Goal: Task Accomplishment & Management: Manage account settings

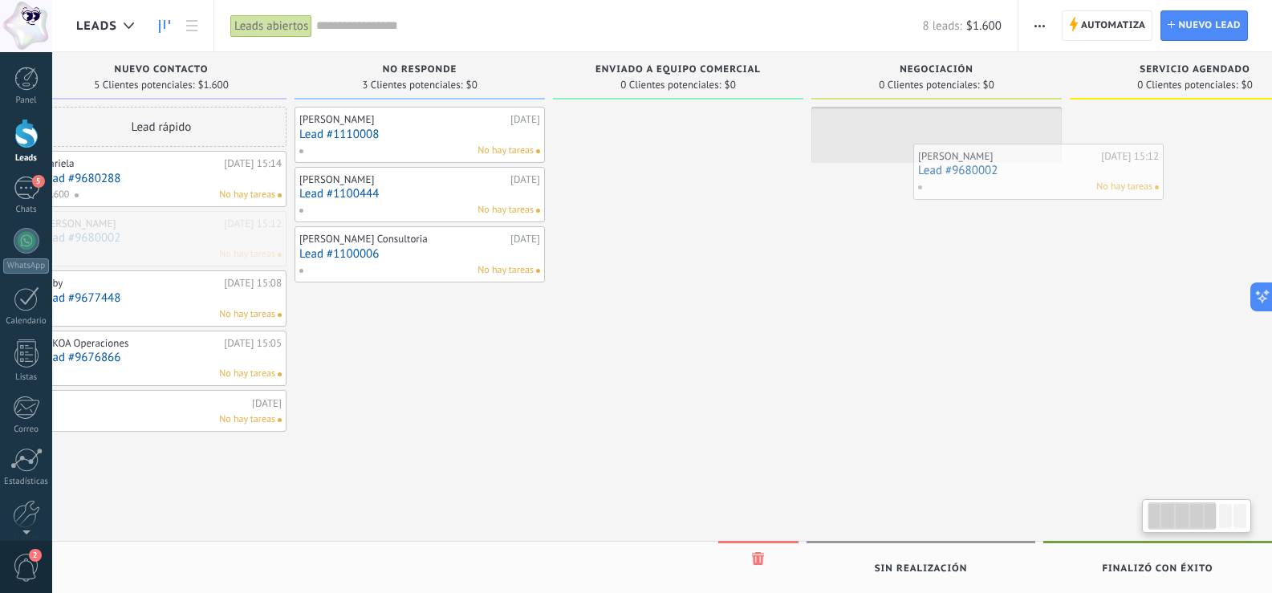
scroll to position [0, 48]
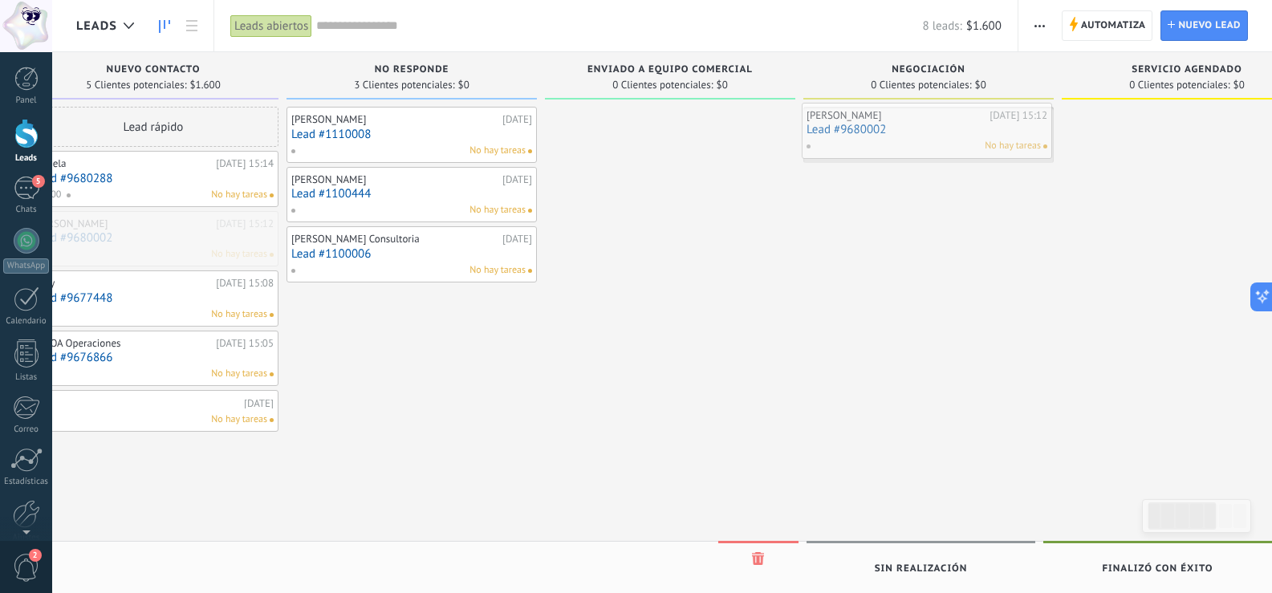
drag, startPoint x: 185, startPoint y: 233, endPoint x: 909, endPoint y: 124, distance: 731.2
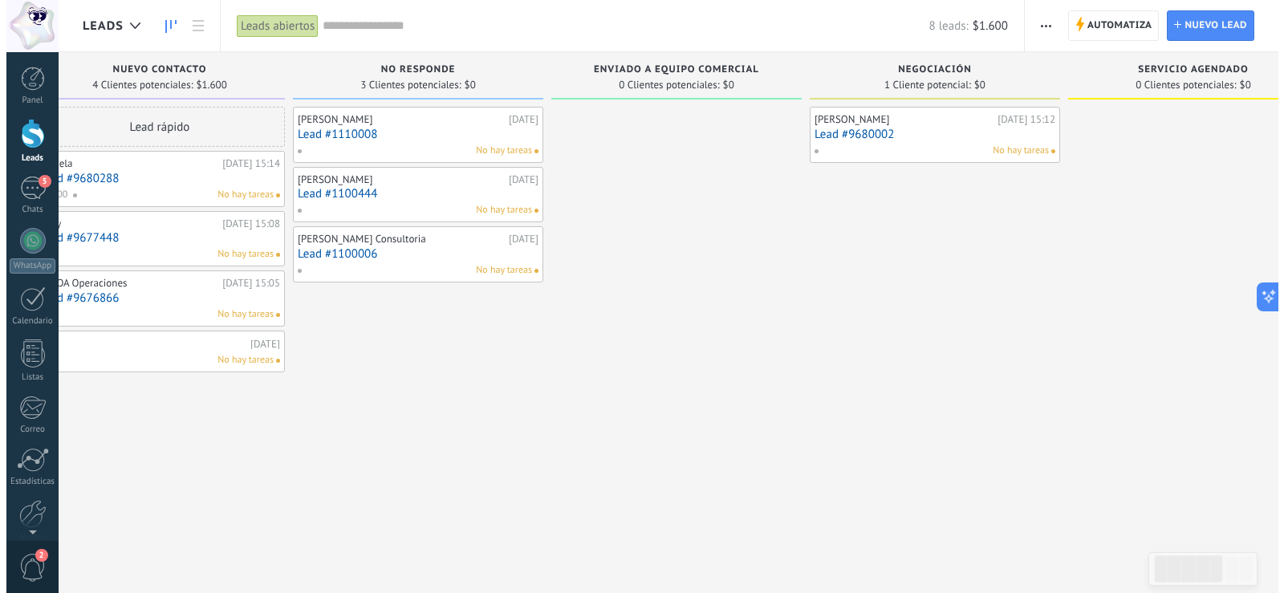
scroll to position [0, 0]
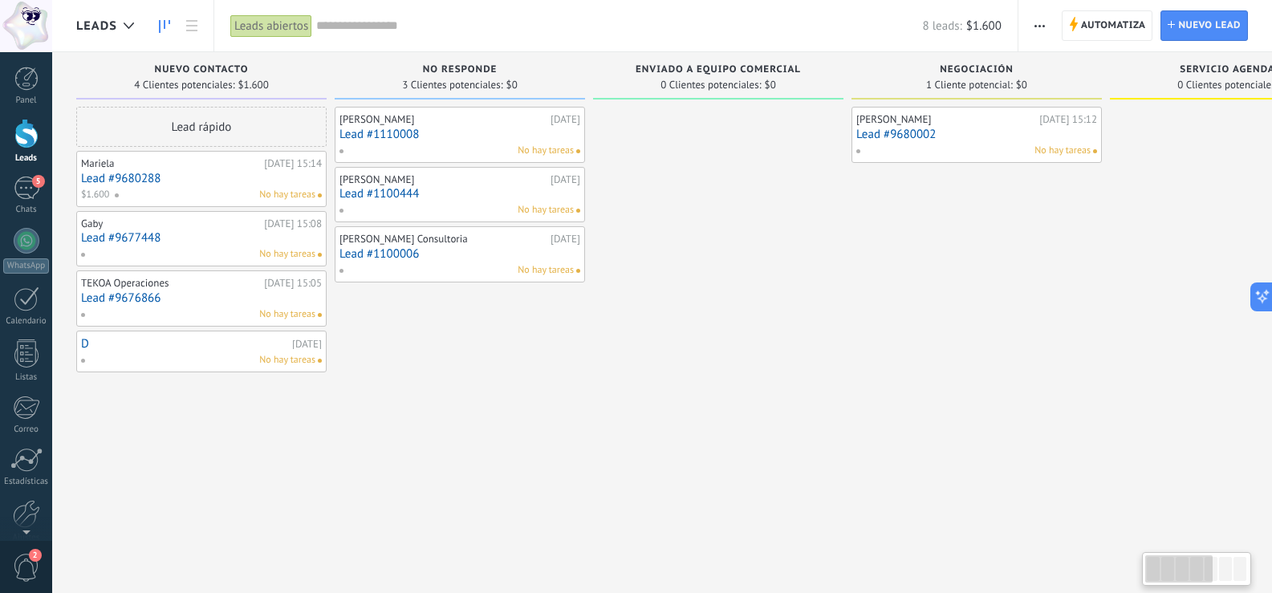
drag, startPoint x: 466, startPoint y: 446, endPoint x: 628, endPoint y: 446, distance: 162.1
click at [628, 446] on div "Nuevo contacto 4 Clientes potenciales: $1.600 Lead rápido [PERSON_NAME][DATE] 1…" at bounding box center [988, 271] width 1825 height 438
click at [183, 292] on link "Lead #9676866" at bounding box center [201, 298] width 241 height 14
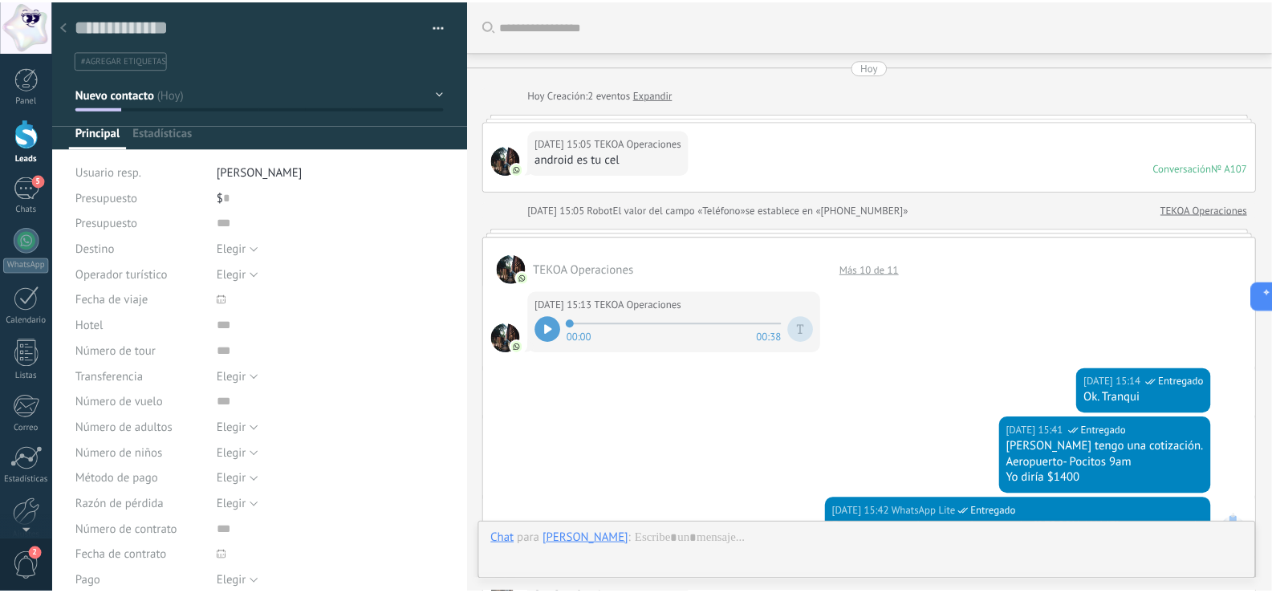
scroll to position [714, 0]
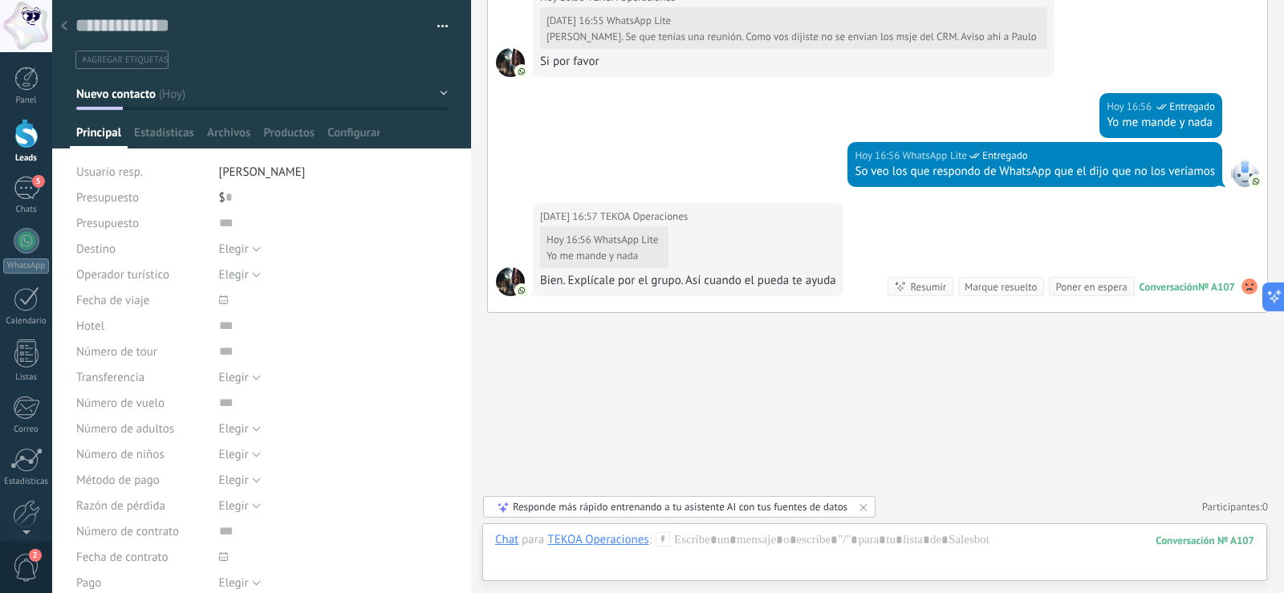
click at [28, 151] on link "Leads" at bounding box center [26, 141] width 52 height 45
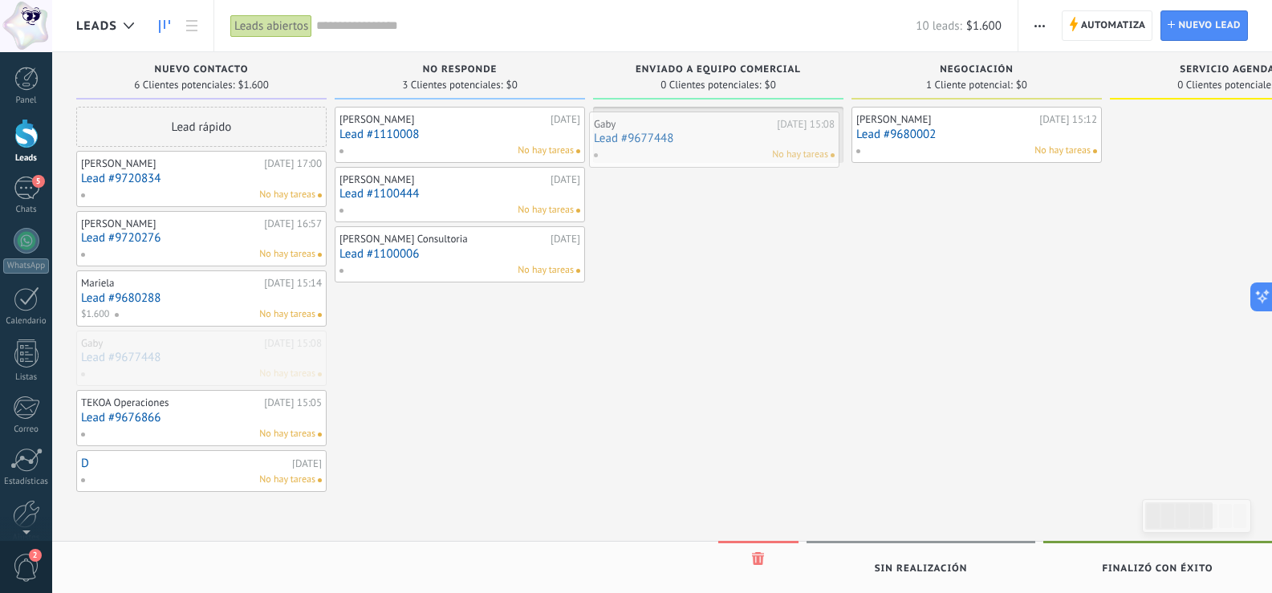
drag, startPoint x: 196, startPoint y: 354, endPoint x: 708, endPoint y: 134, distance: 557.3
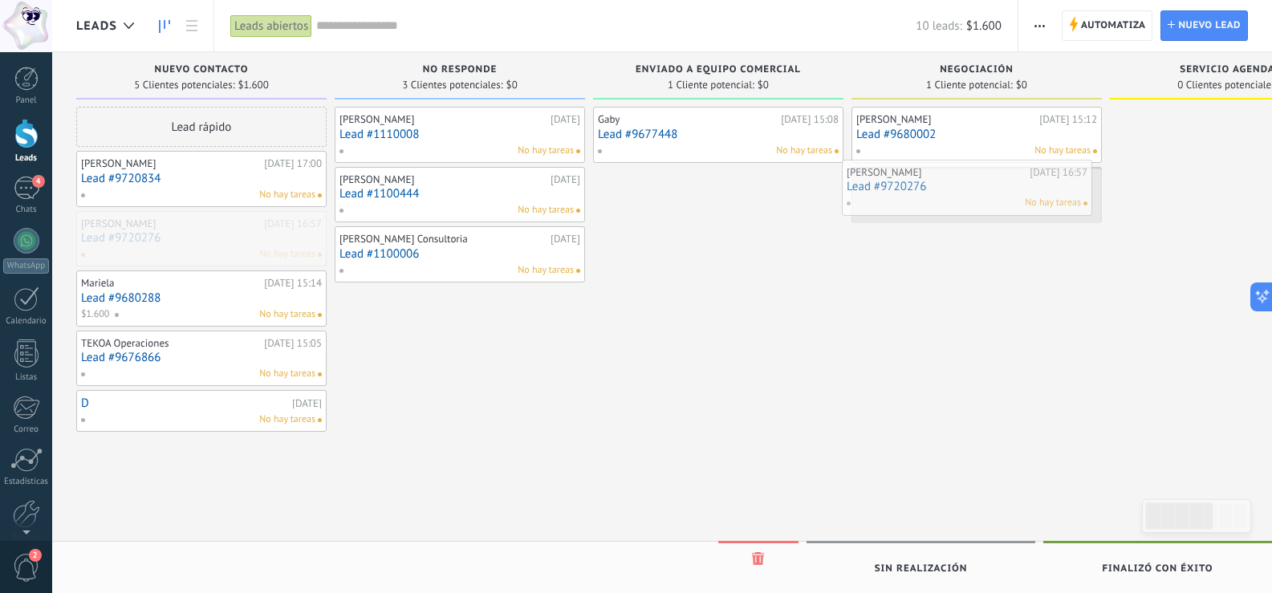
drag, startPoint x: 189, startPoint y: 234, endPoint x: 954, endPoint y: 182, distance: 765.8
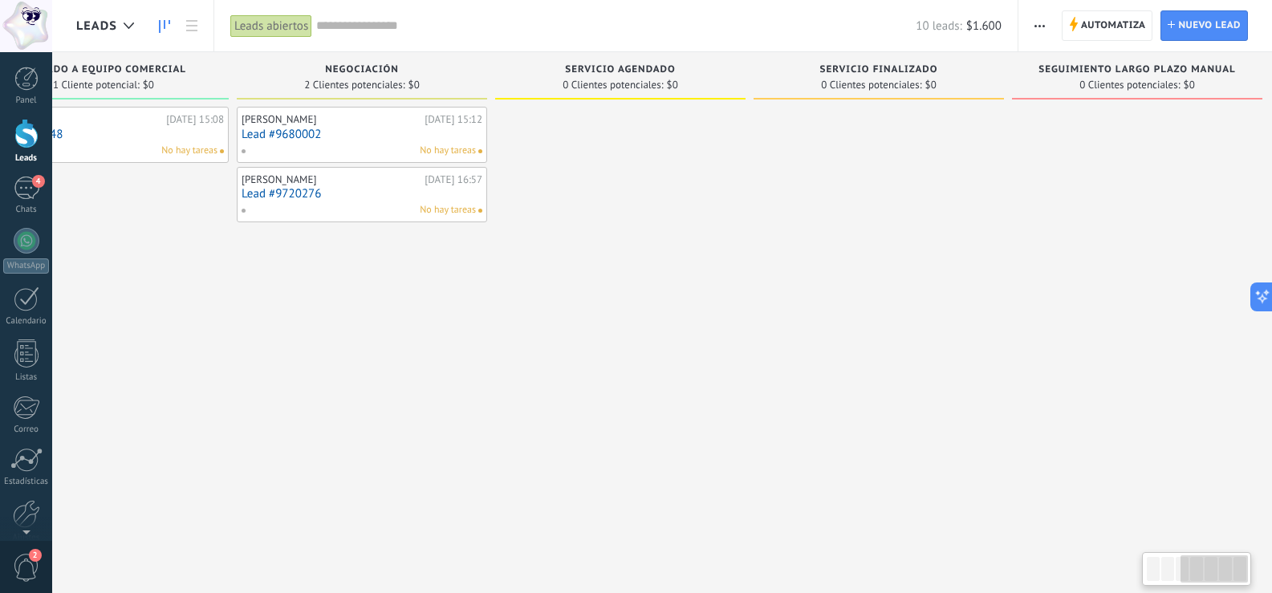
scroll to position [0, 629]
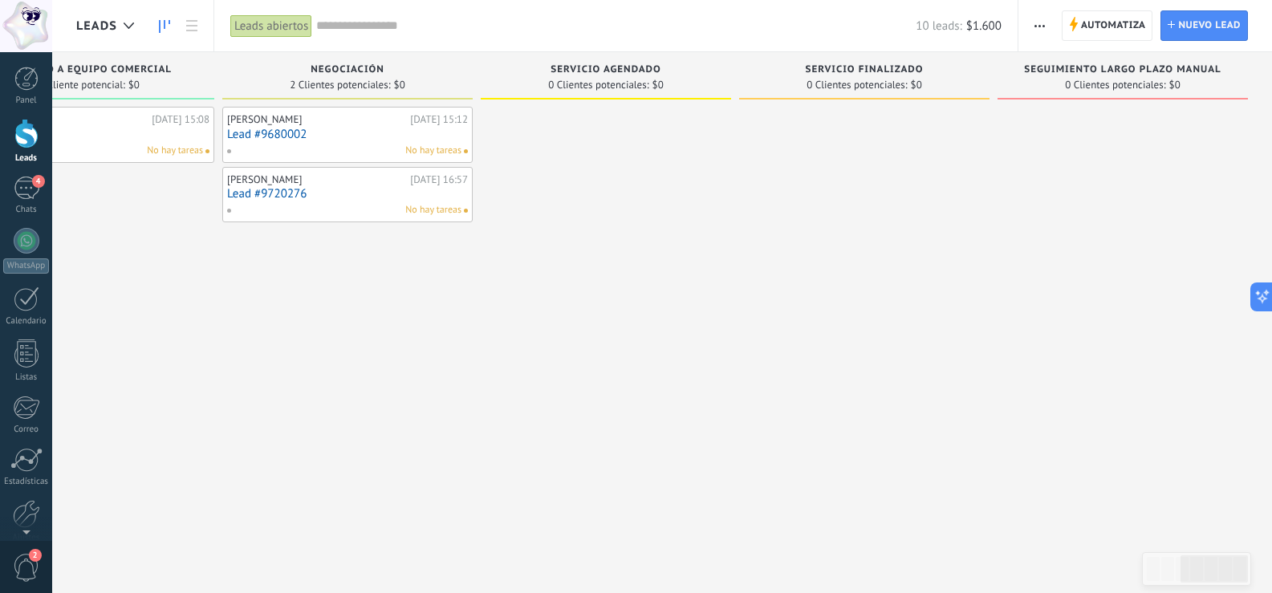
drag, startPoint x: 1152, startPoint y: 360, endPoint x: 478, endPoint y: 374, distance: 673.5
click at [478, 374] on div "Nuevo contacto 4 Clientes potenciales: $1.600 Lead rápido [PERSON_NAME][DATE] 1…" at bounding box center [359, 271] width 1825 height 438
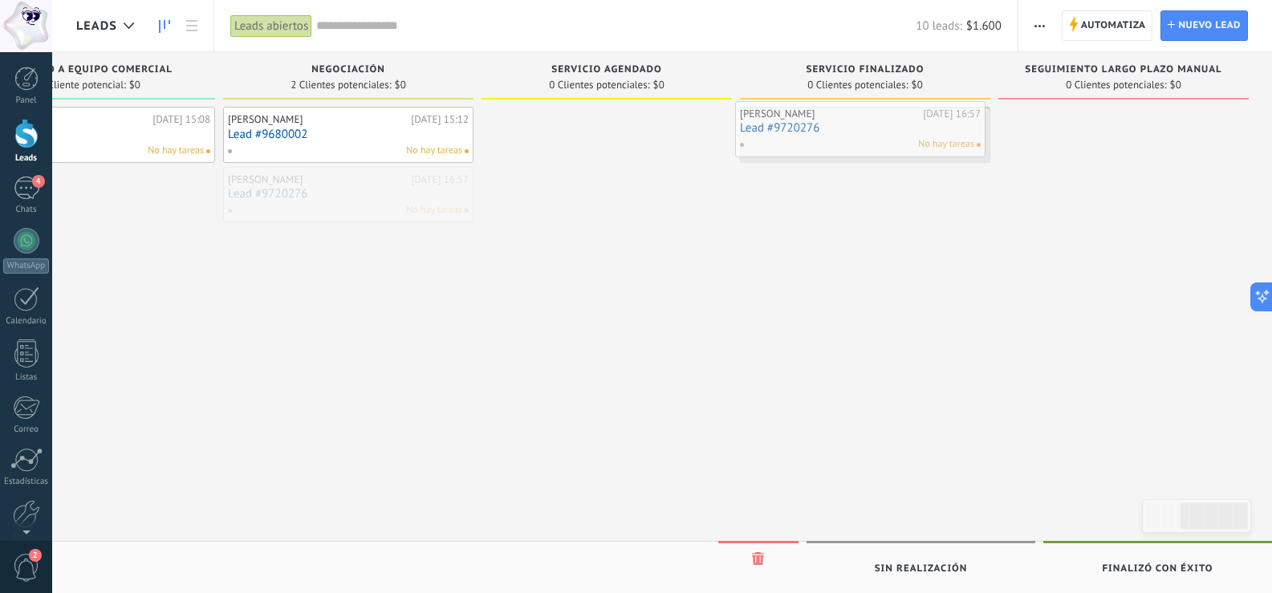
drag, startPoint x: 360, startPoint y: 201, endPoint x: 872, endPoint y: 134, distance: 515.6
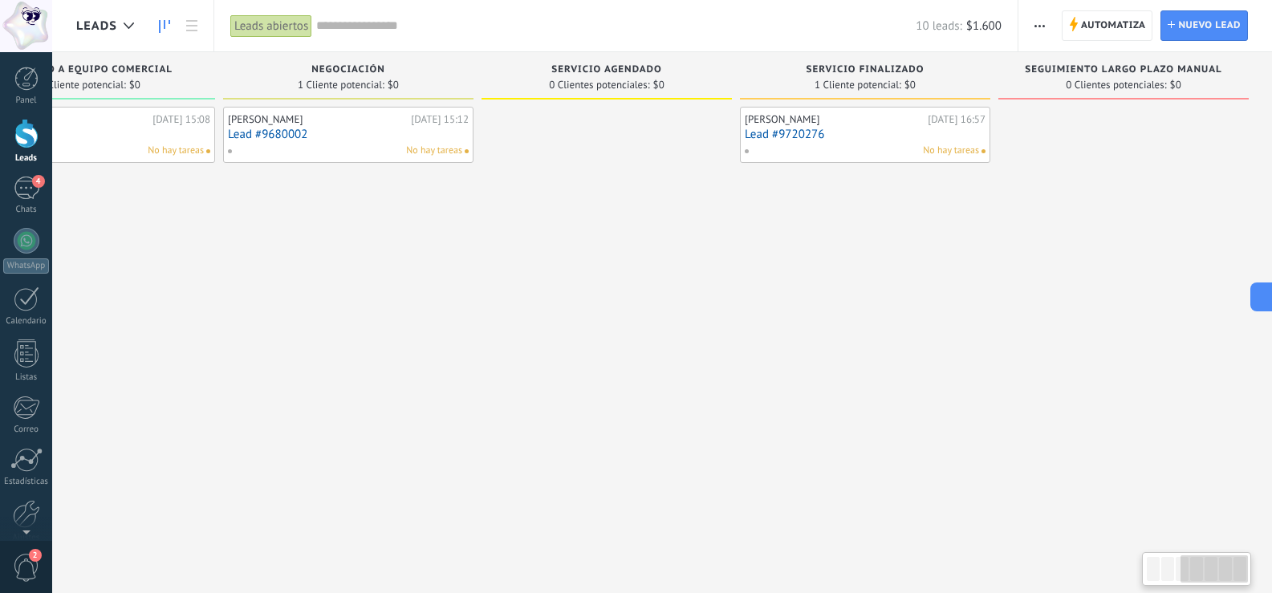
scroll to position [0, 629]
drag, startPoint x: 1094, startPoint y: 274, endPoint x: 872, endPoint y: 287, distance: 221.8
click at [872, 291] on div "Nuevo contacto 4 Clientes potenciales: $1.600 Lead rápido [PERSON_NAME][DATE] 1…" at bounding box center [359, 271] width 1825 height 438
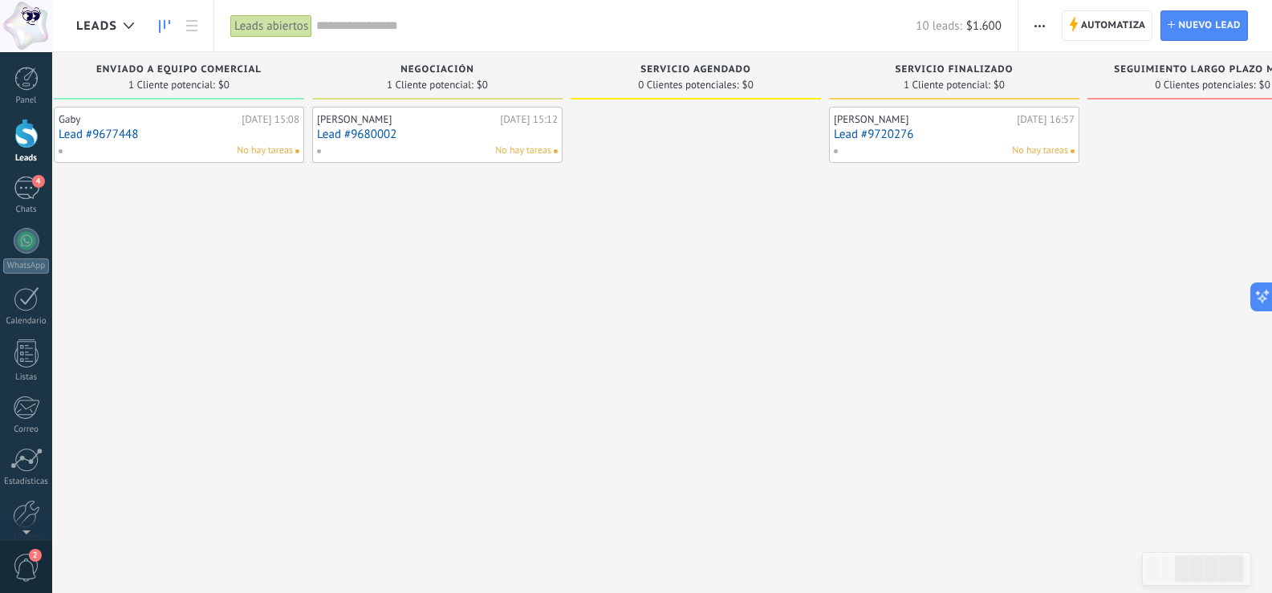
scroll to position [0, 467]
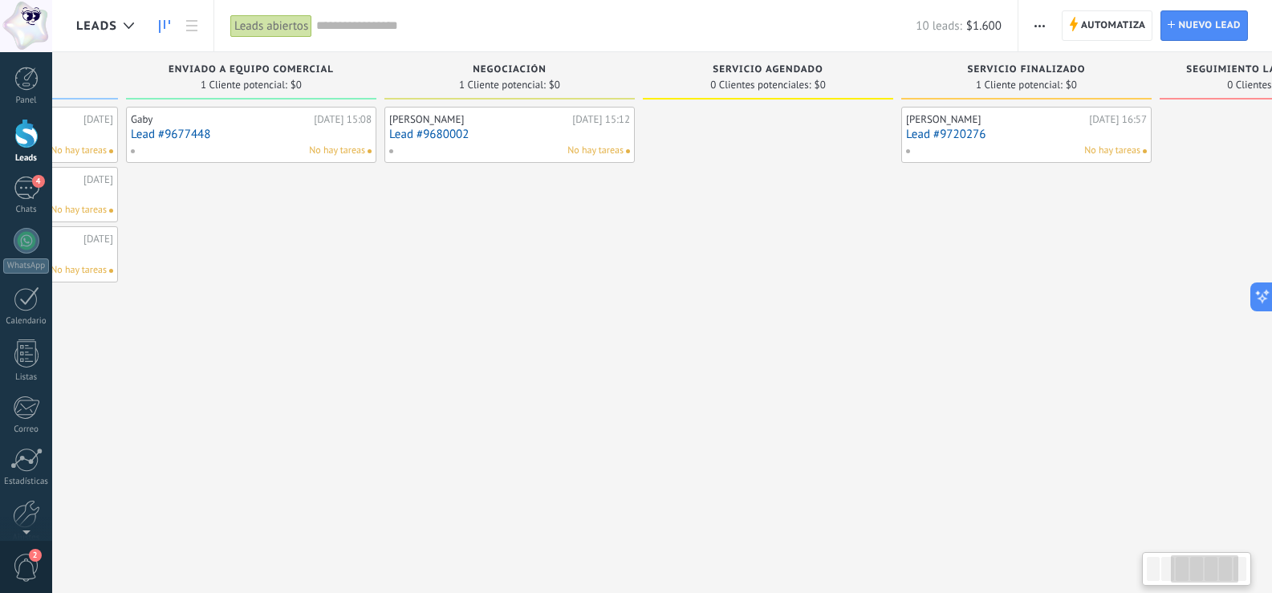
drag, startPoint x: 601, startPoint y: 345, endPoint x: 754, endPoint y: 357, distance: 153.0
click at [754, 357] on div at bounding box center [768, 299] width 250 height 384
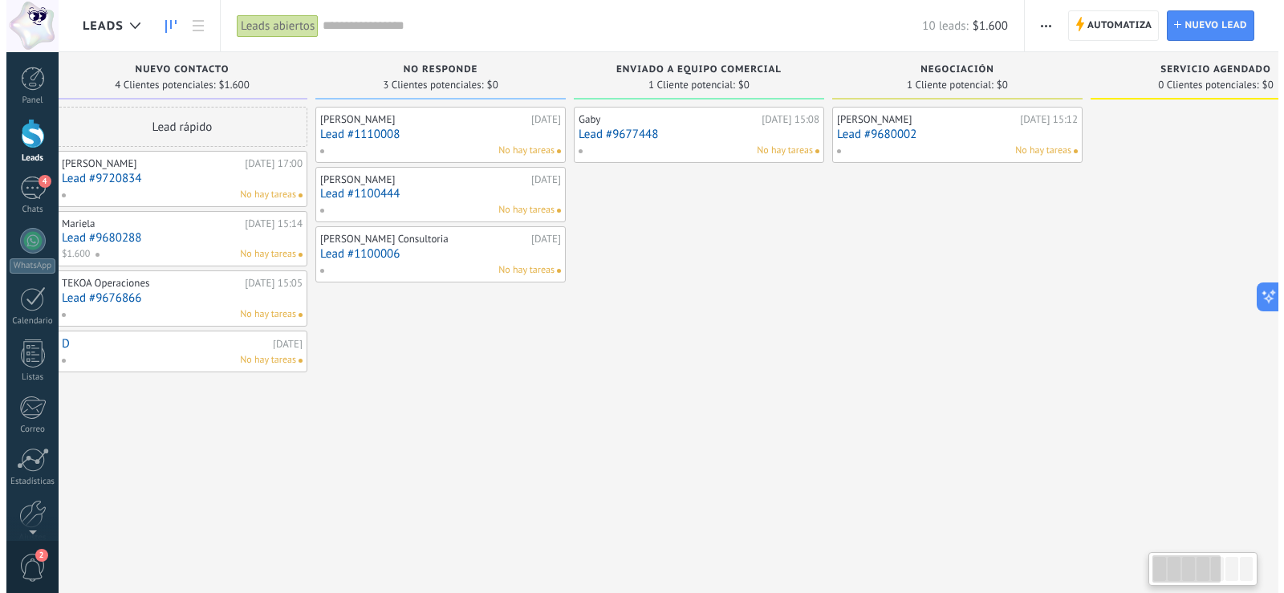
scroll to position [0, 0]
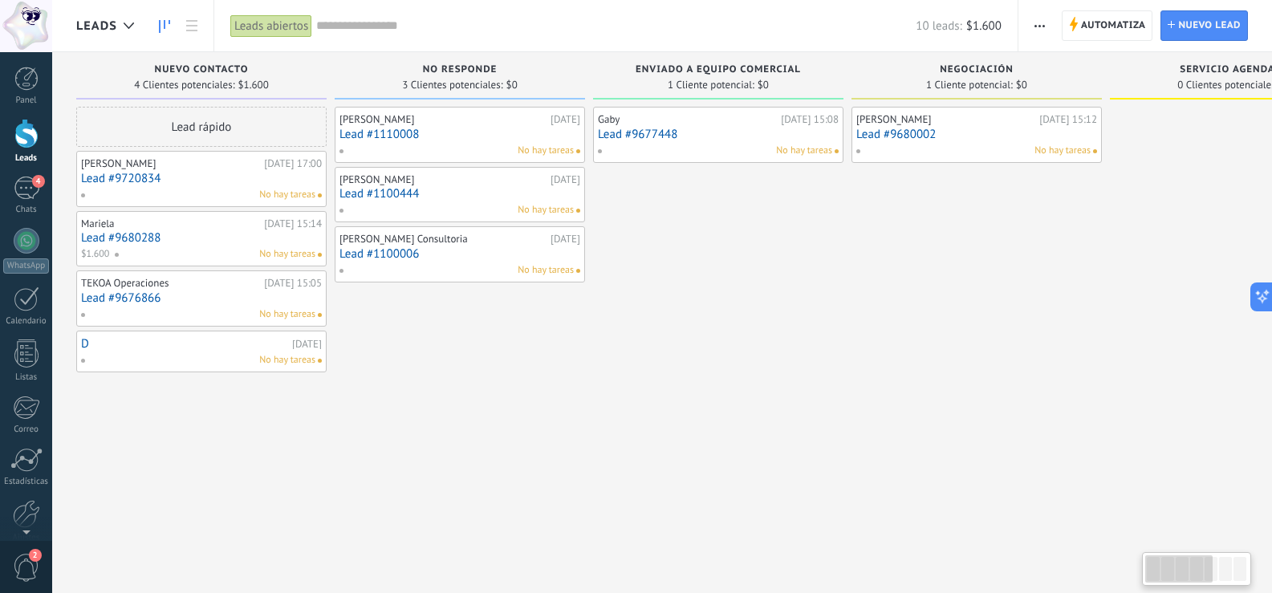
drag, startPoint x: 453, startPoint y: 340, endPoint x: 962, endPoint y: 373, distance: 510.0
click at [962, 373] on div "[PERSON_NAME][DATE] 15:12 Lead #9680002 No hay tareas" at bounding box center [977, 299] width 250 height 384
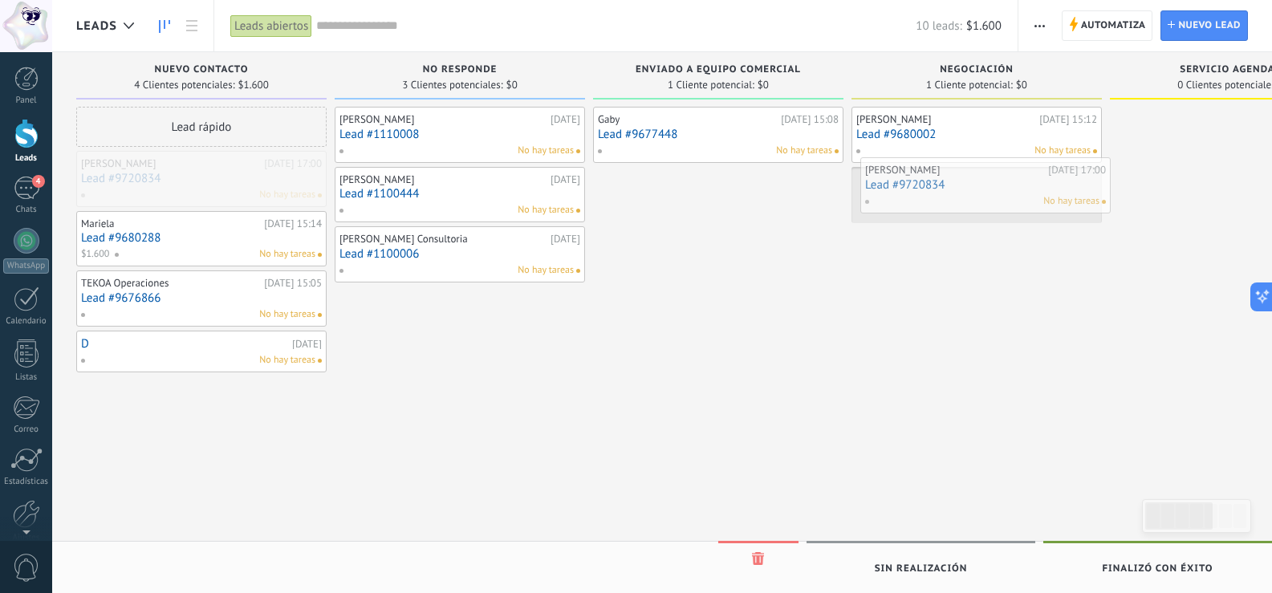
drag, startPoint x: 256, startPoint y: 213, endPoint x: 998, endPoint y: 191, distance: 742.7
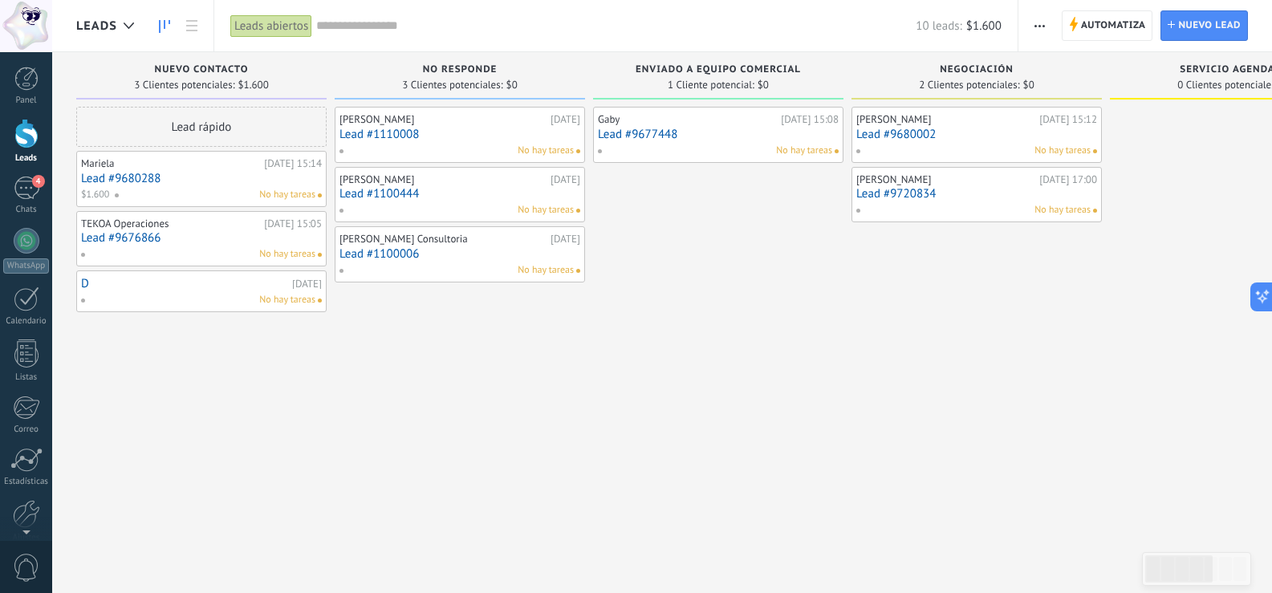
click at [144, 295] on div "No hay tareas" at bounding box center [197, 300] width 235 height 14
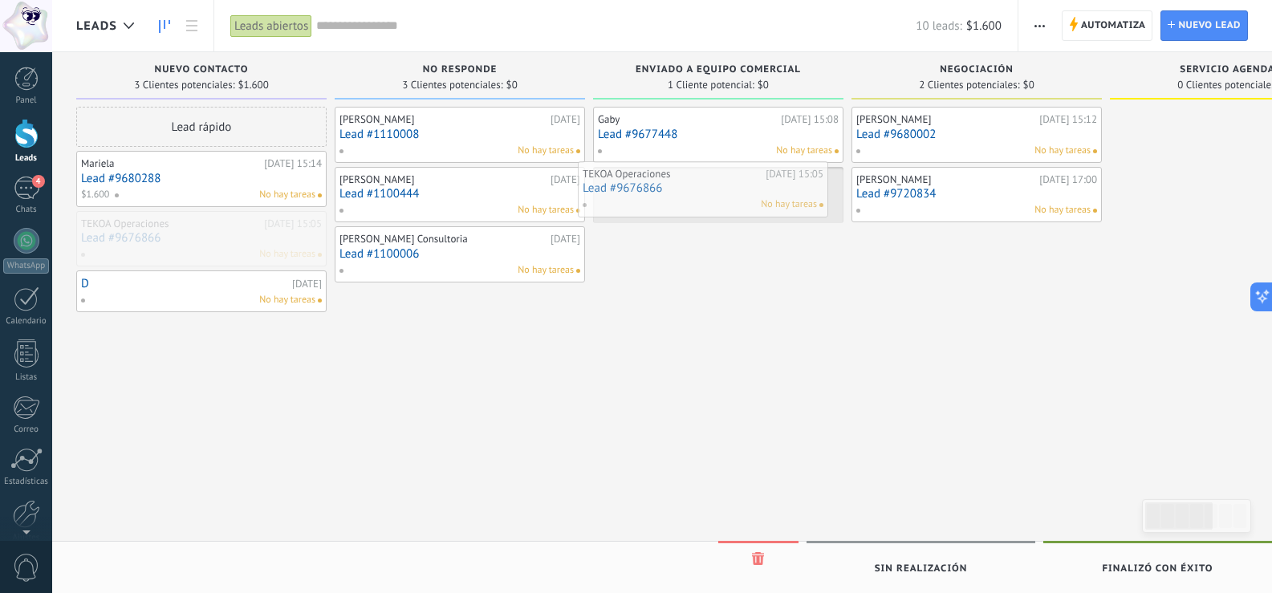
drag, startPoint x: 217, startPoint y: 247, endPoint x: 717, endPoint y: 197, distance: 502.5
drag, startPoint x: 722, startPoint y: 129, endPoint x: 209, endPoint y: 228, distance: 522.3
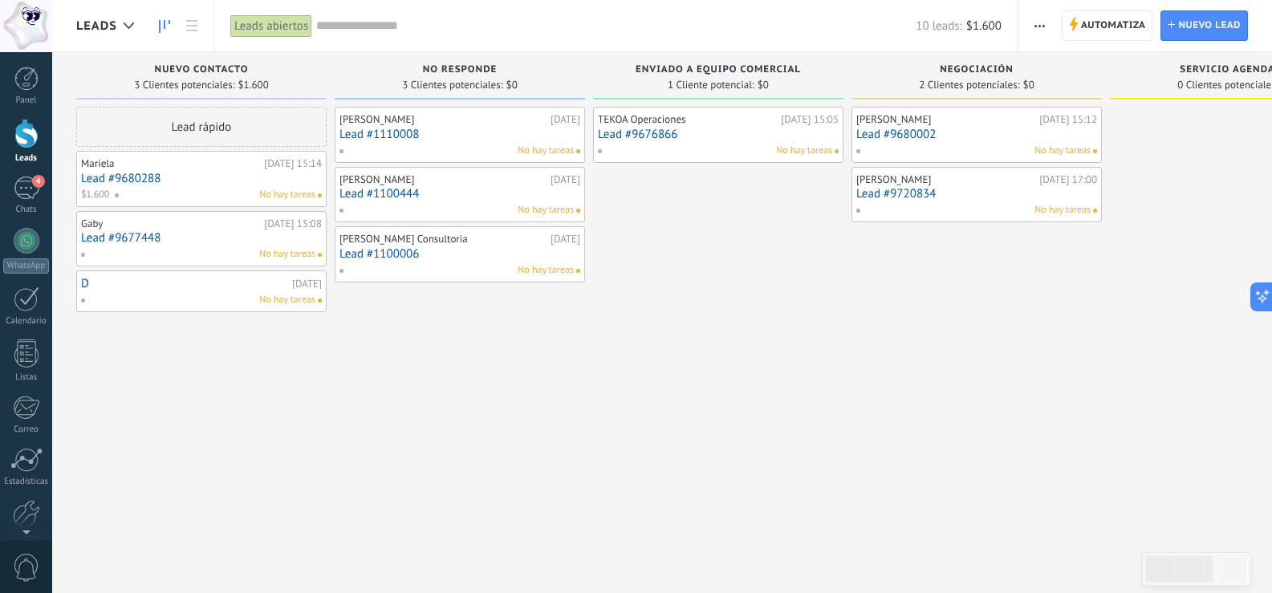
click at [174, 240] on link "Lead #9677448" at bounding box center [201, 238] width 241 height 14
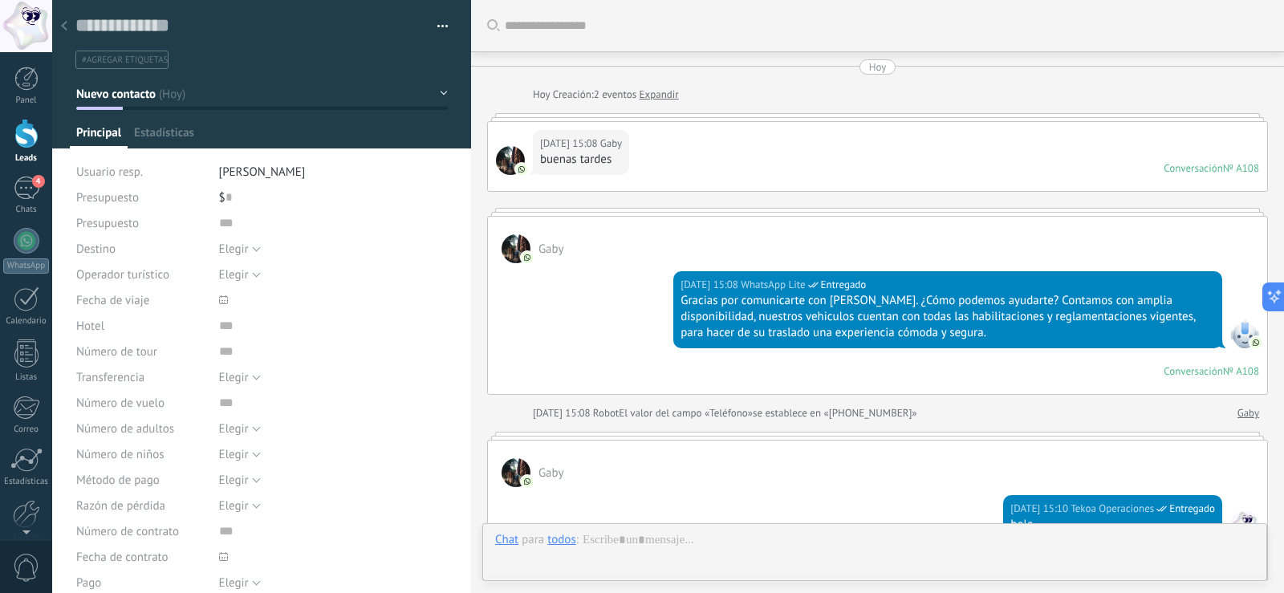
type textarea "**********"
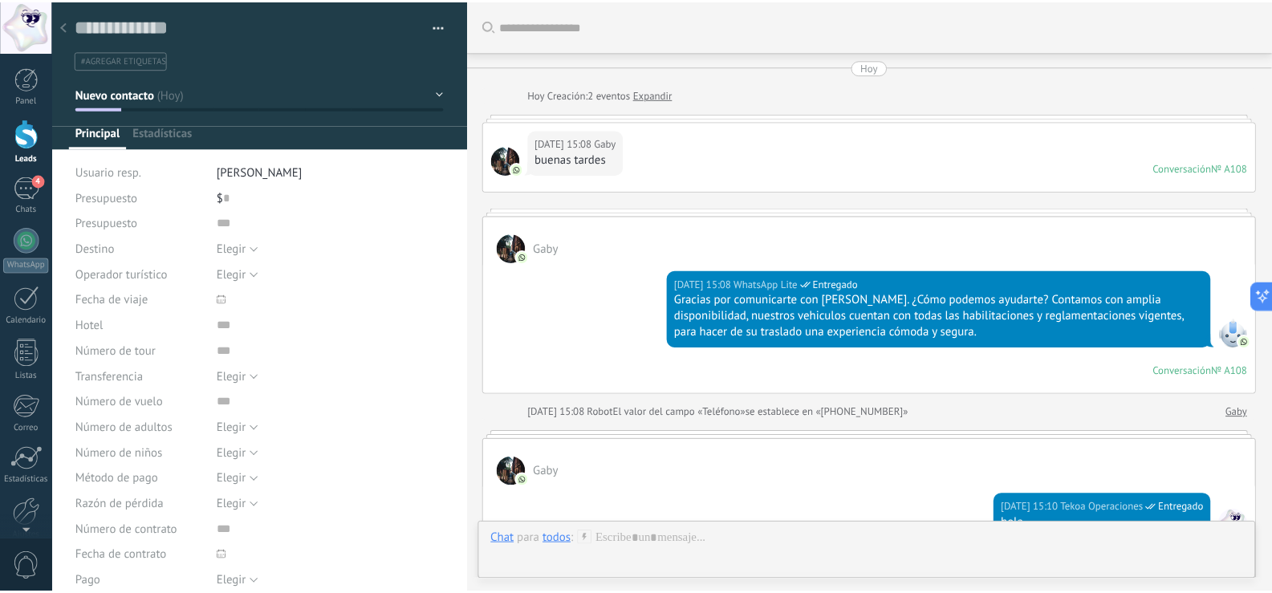
scroll to position [653, 0]
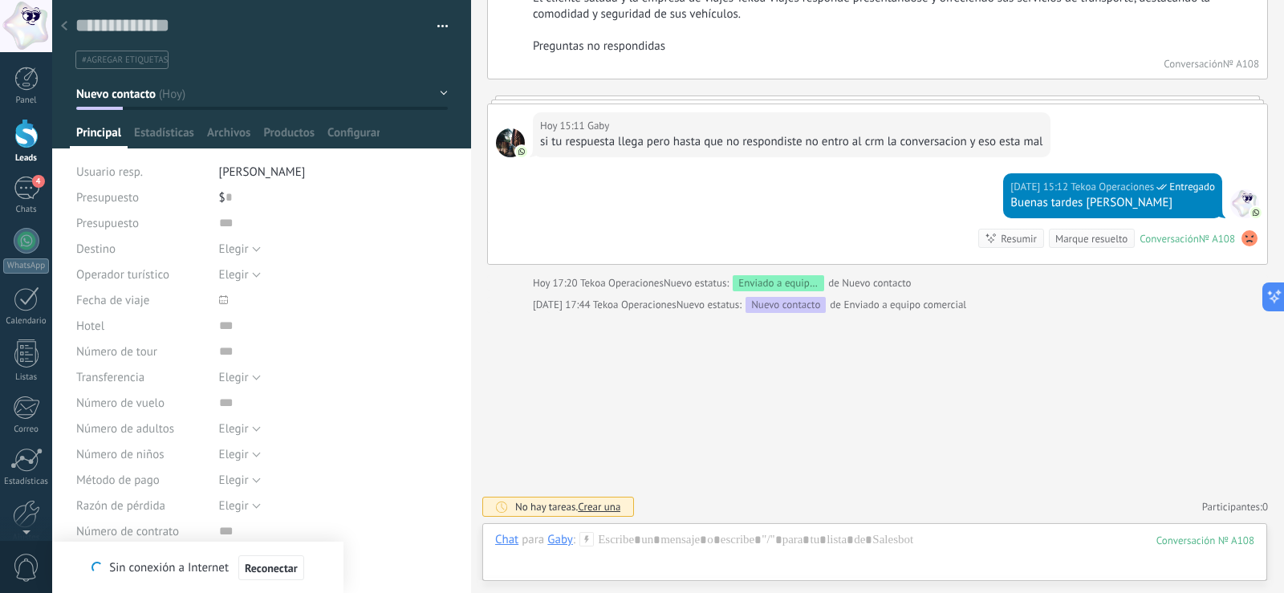
click at [23, 139] on div at bounding box center [26, 134] width 24 height 30
